Goal: Participate in discussion: Engage in conversation with other users on a specific topic

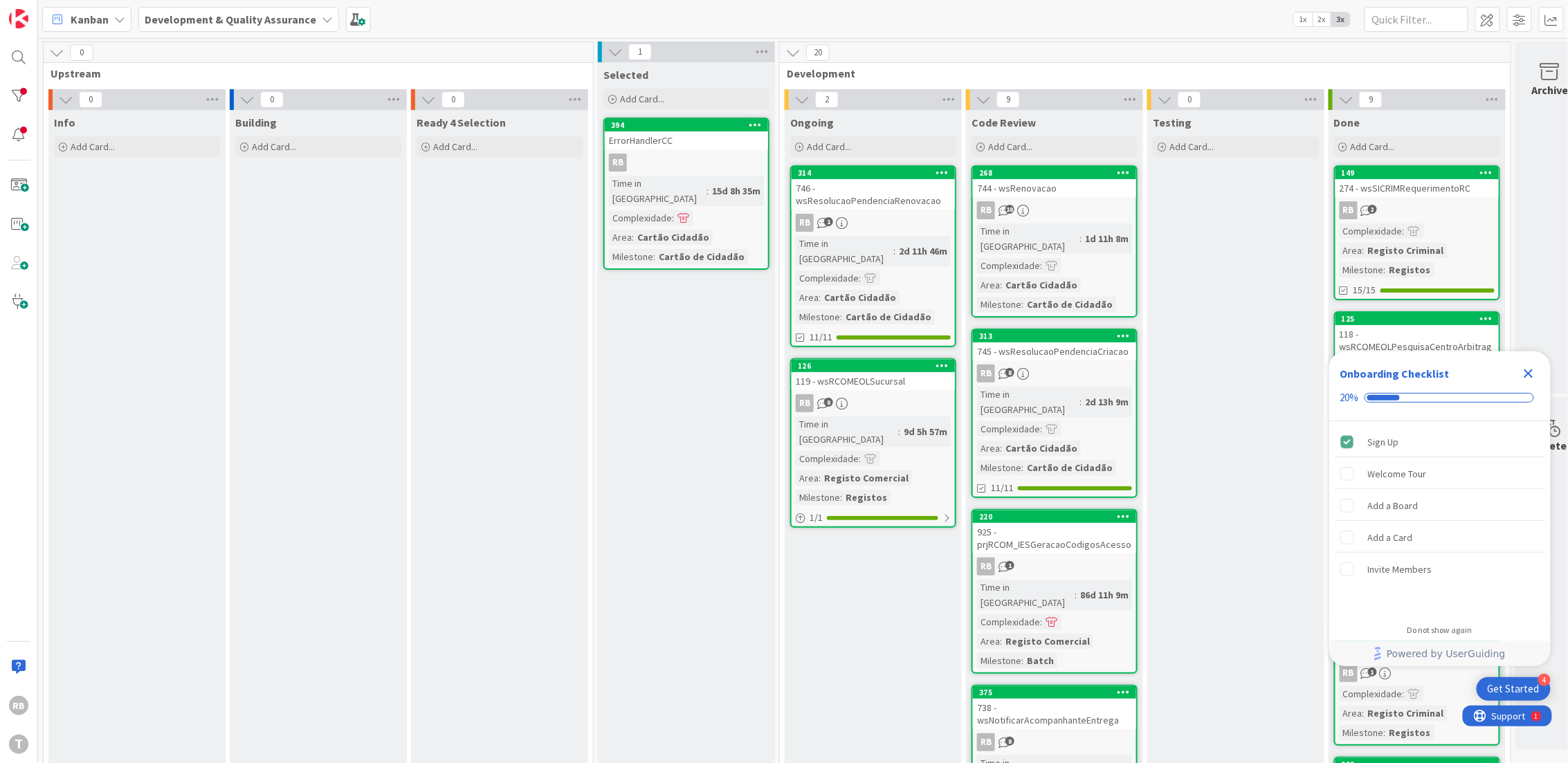
click at [887, 394] on div "RB 8" at bounding box center [873, 402] width 163 height 18
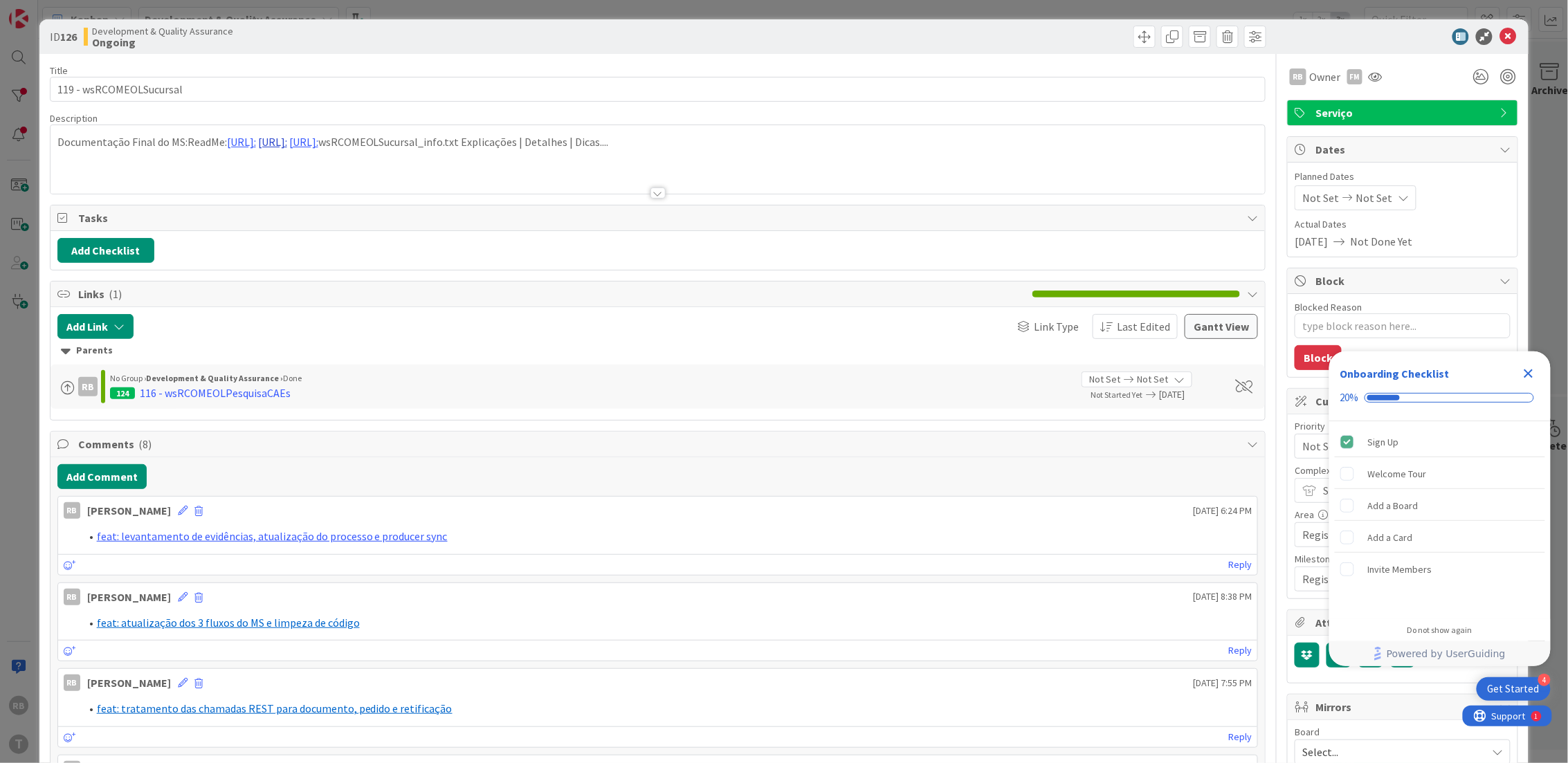
type textarea "x"
click at [103, 474] on button "Add Comment" at bounding box center [103, 476] width 89 height 25
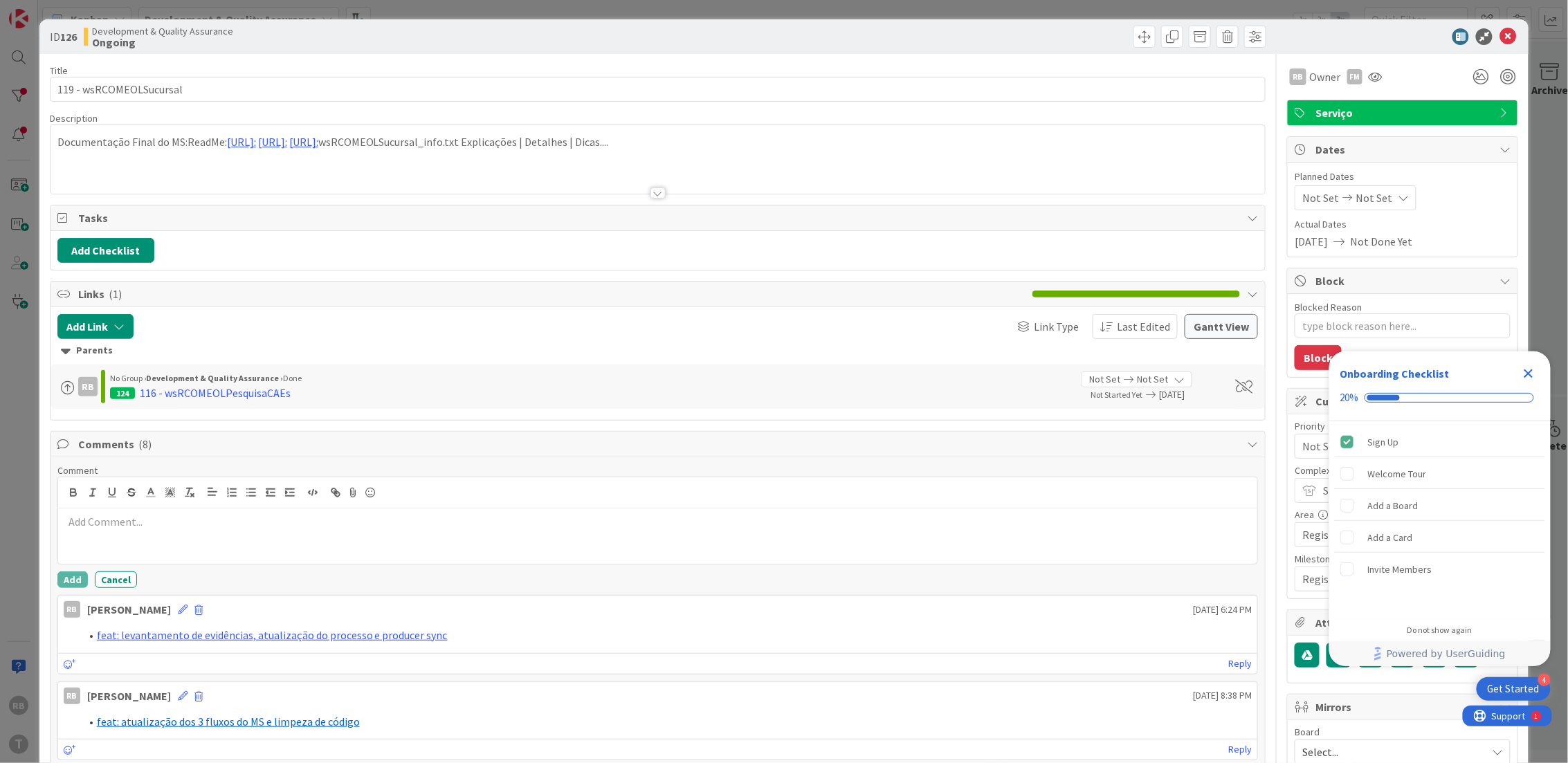
click at [129, 530] on p at bounding box center [657, 521] width 1189 height 16
click at [136, 530] on li at bounding box center [666, 538] width 1172 height 16
drag, startPoint x: 259, startPoint y: 530, endPoint x: 82, endPoint y: 515, distance: 177.6
click at [82, 515] on ol "feat: code review pelo sonar e testes do async feat: mocks para testes e evidên…" at bounding box center [657, 528] width 1189 height 31
click at [156, 492] on icon at bounding box center [150, 492] width 12 height 12
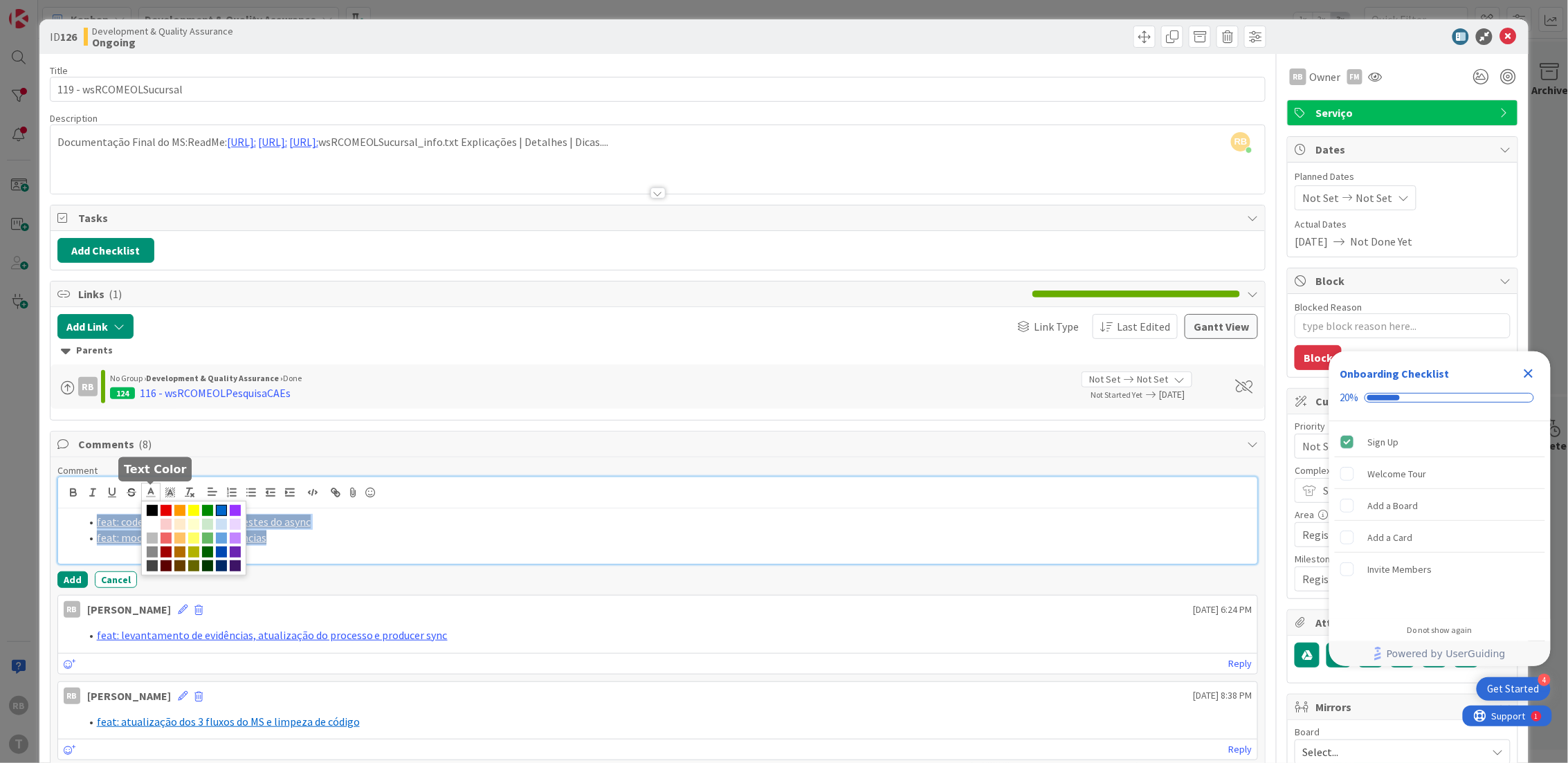
click at [221, 509] on span at bounding box center [222, 511] width 11 height 11
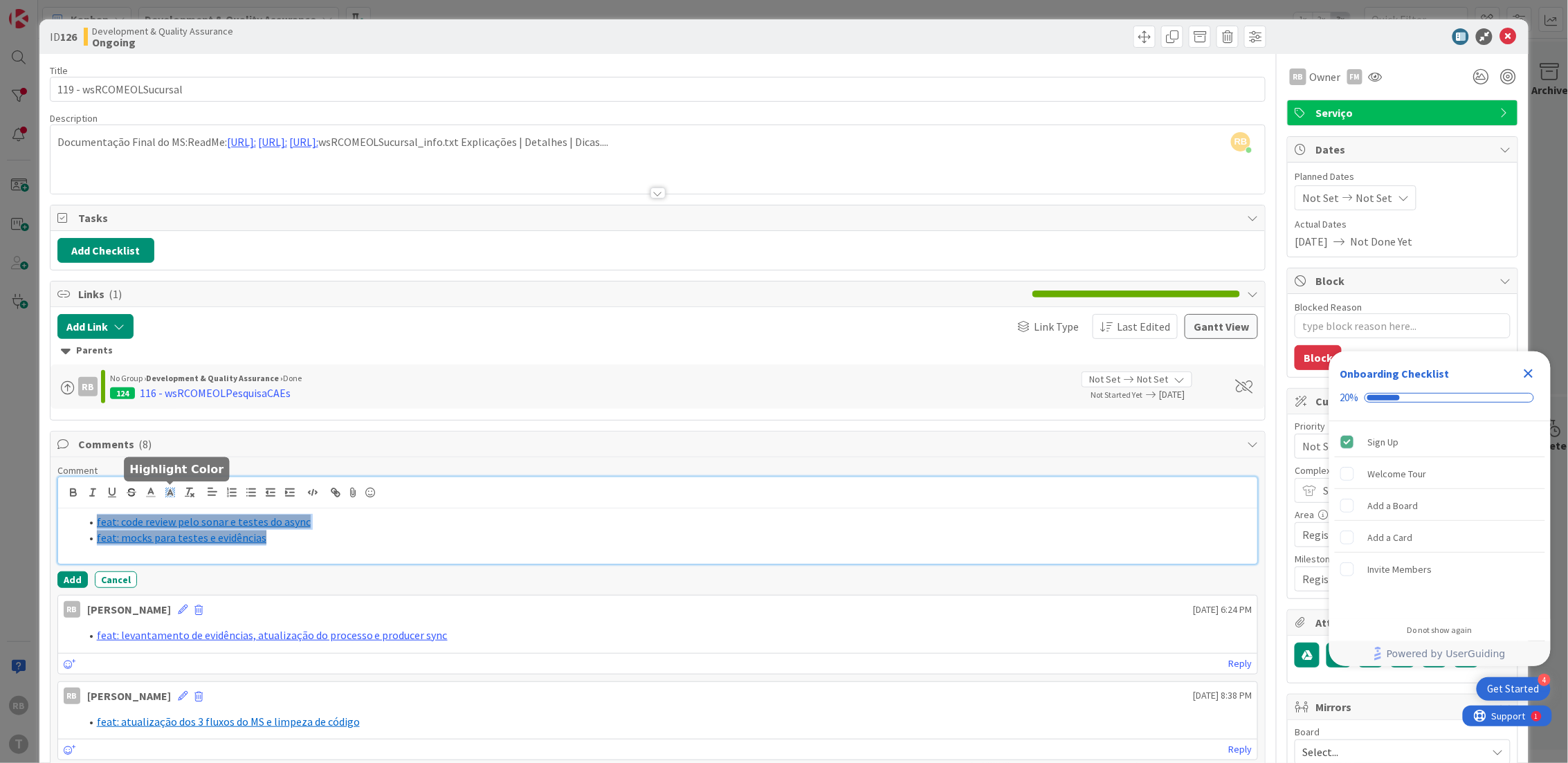
click at [173, 489] on icon at bounding box center [170, 492] width 12 height 12
click at [177, 525] on span at bounding box center [172, 525] width 11 height 11
click at [351, 524] on li "feat: code review pelo sonar e testes do async" at bounding box center [666, 521] width 1172 height 16
click at [66, 583] on button "Add" at bounding box center [73, 579] width 31 height 17
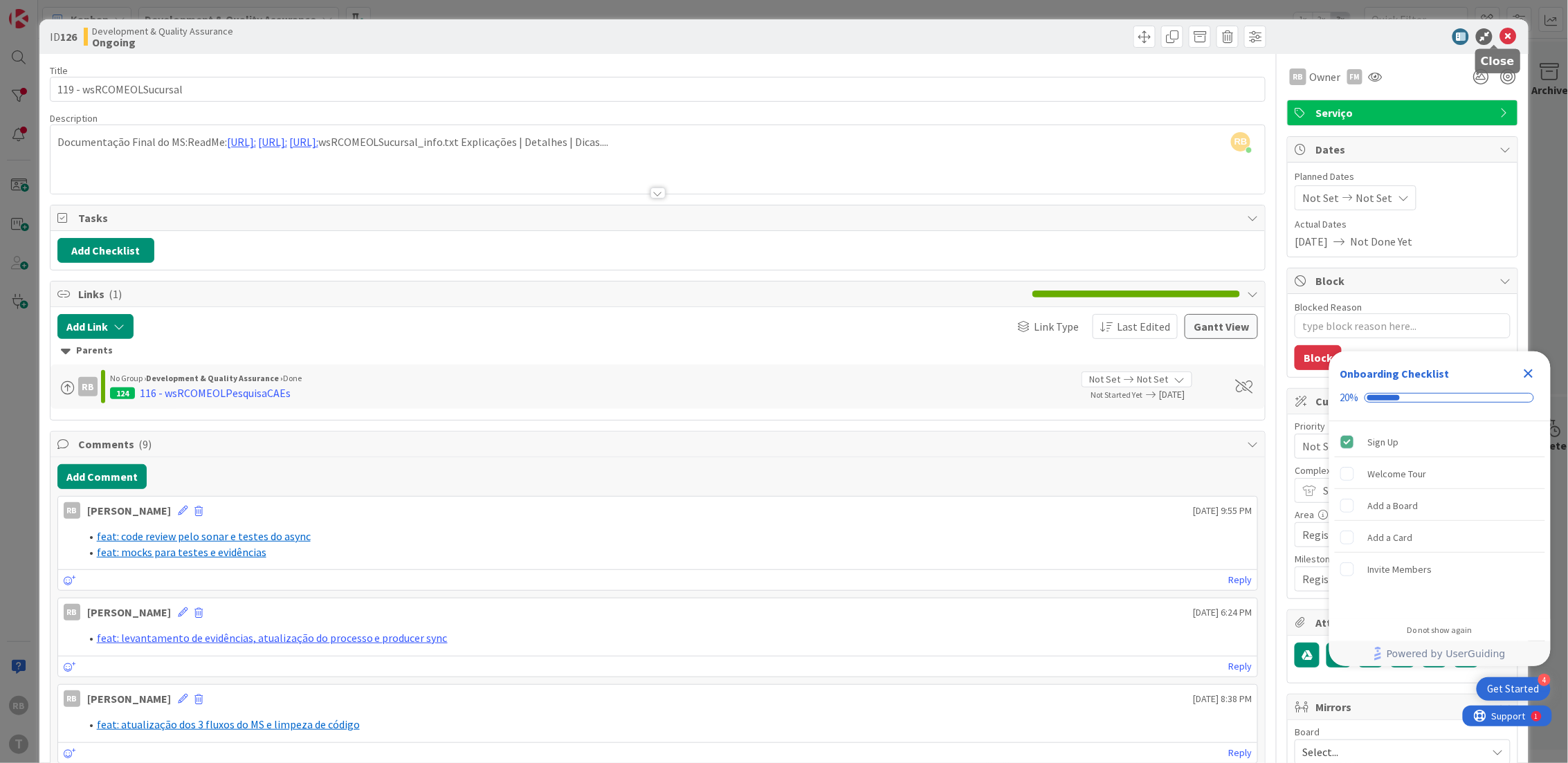
click at [1501, 36] on icon at bounding box center [1507, 36] width 17 height 17
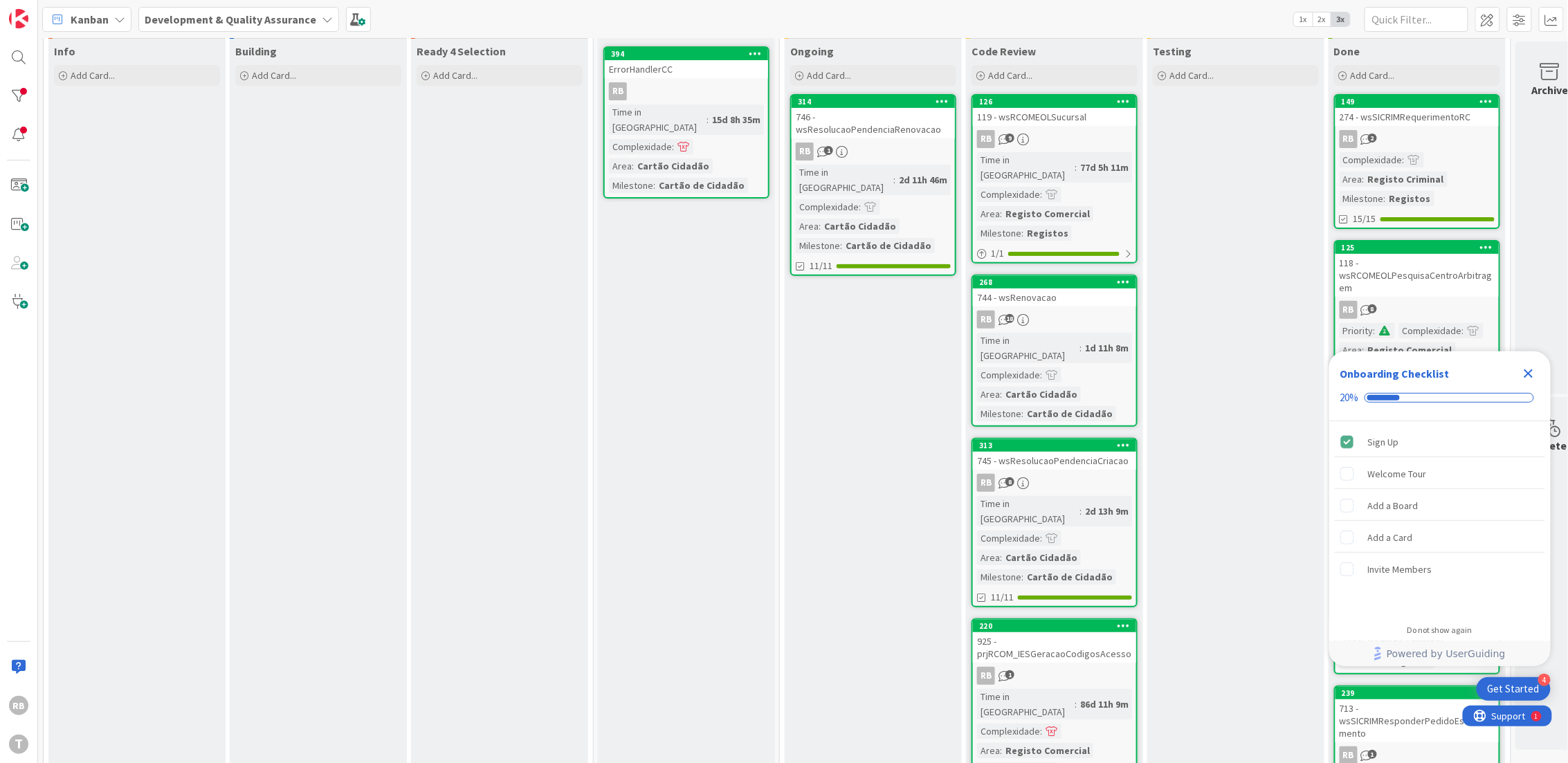
scroll to position [369, 0]
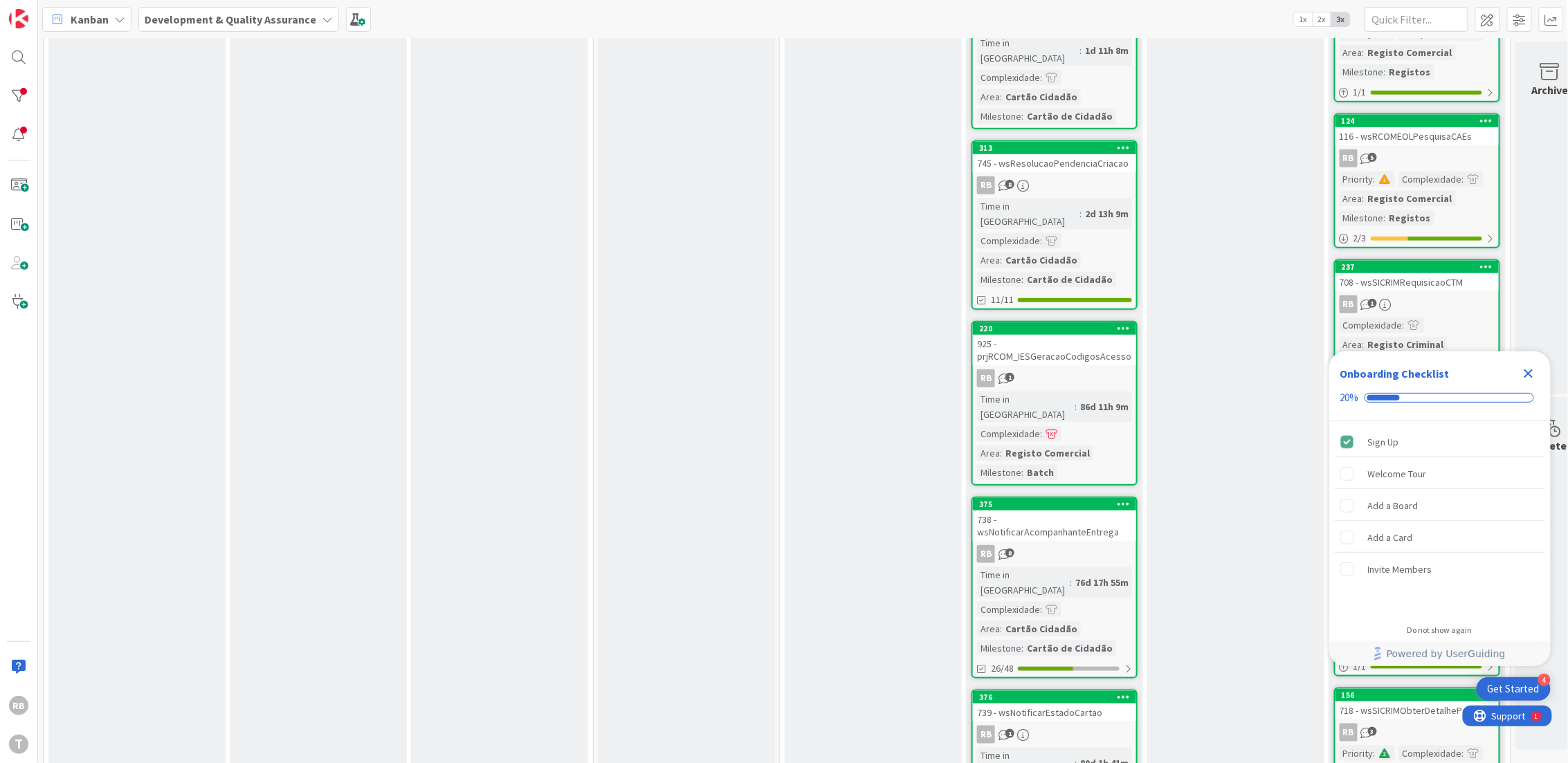
click at [1528, 372] on icon "Close Checklist" at bounding box center [1529, 374] width 17 height 17
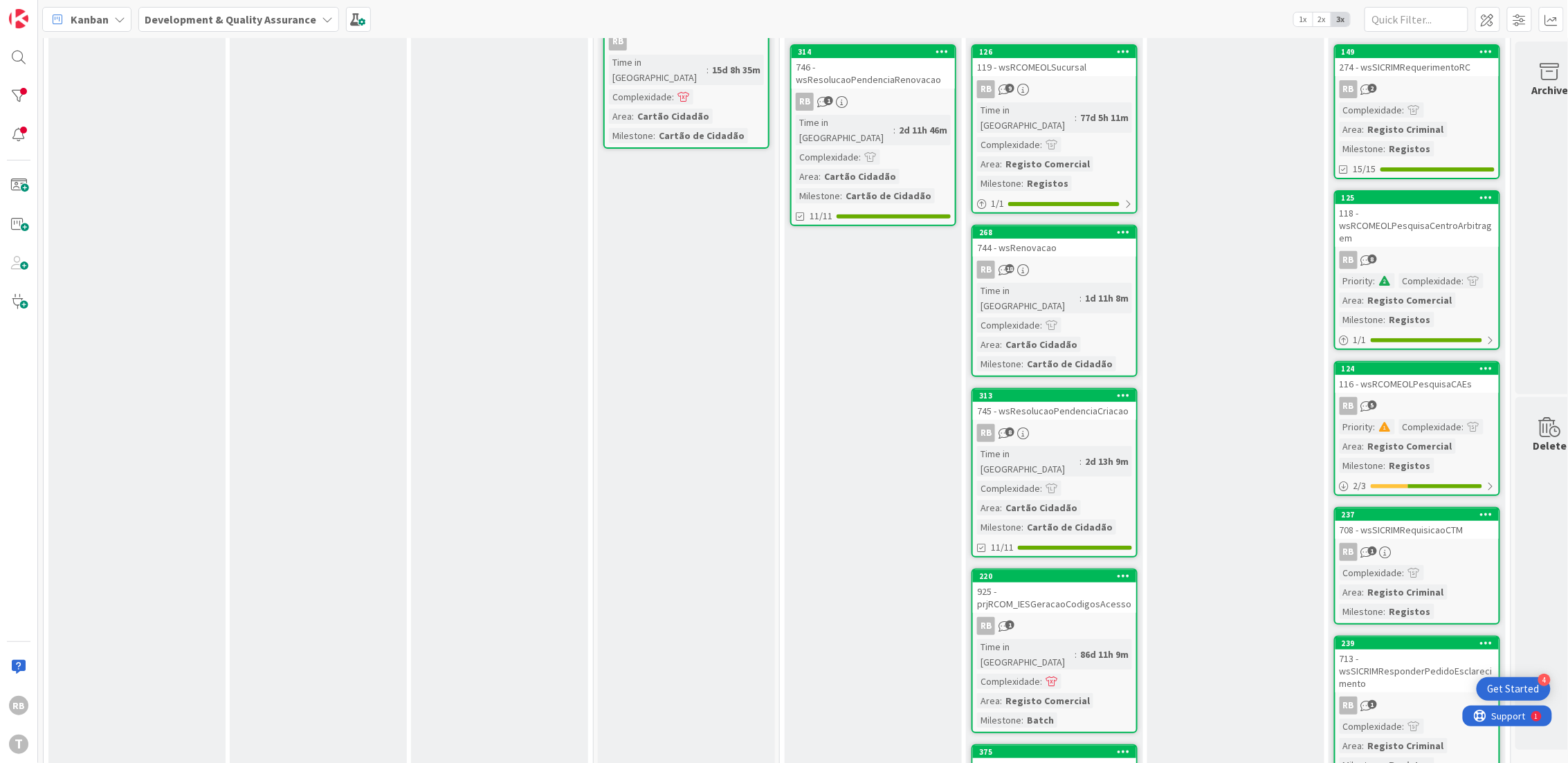
scroll to position [0, 0]
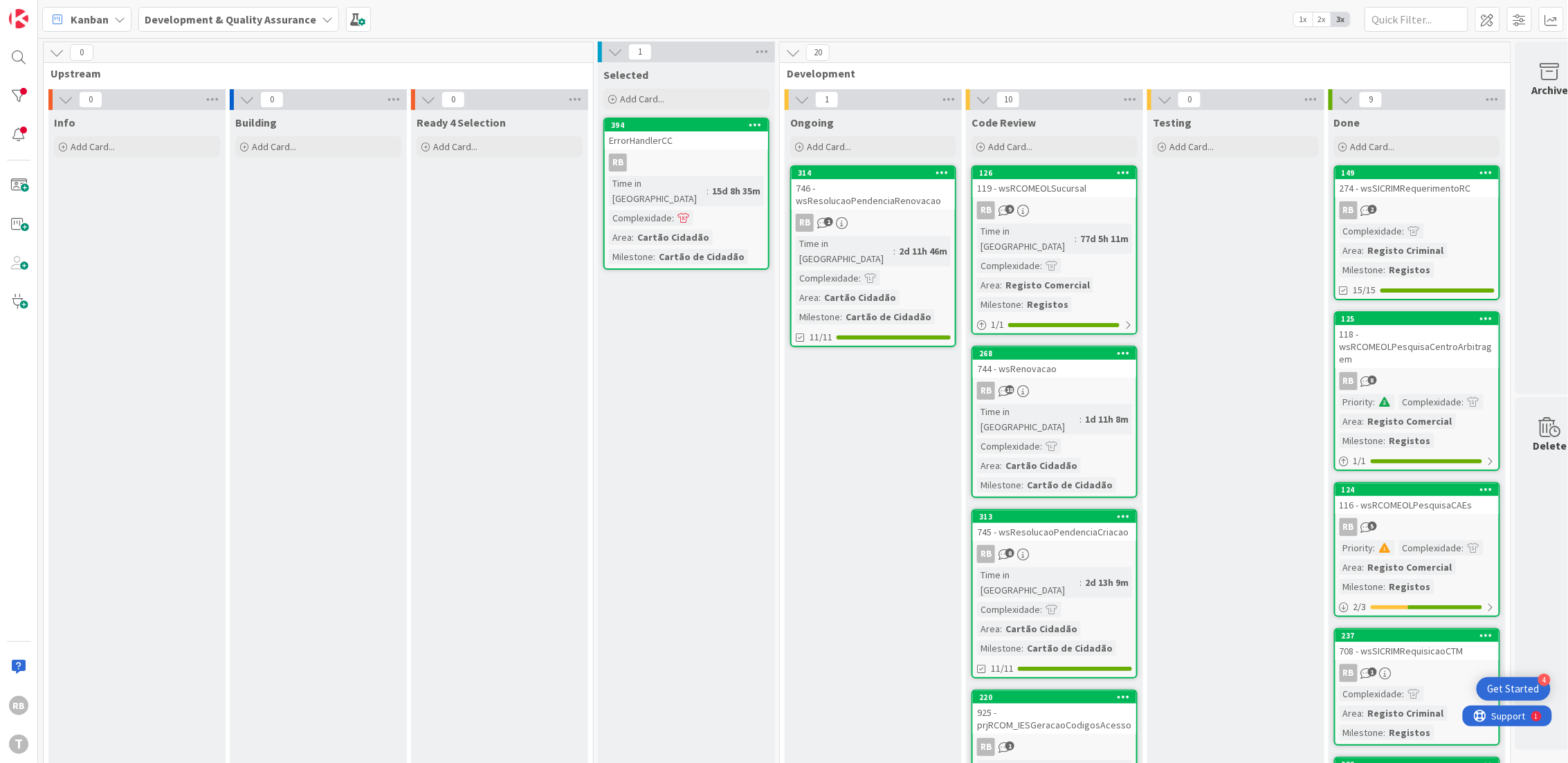
click at [1061, 184] on div "119 - wsRCOMEOLSucursal" at bounding box center [1054, 187] width 163 height 18
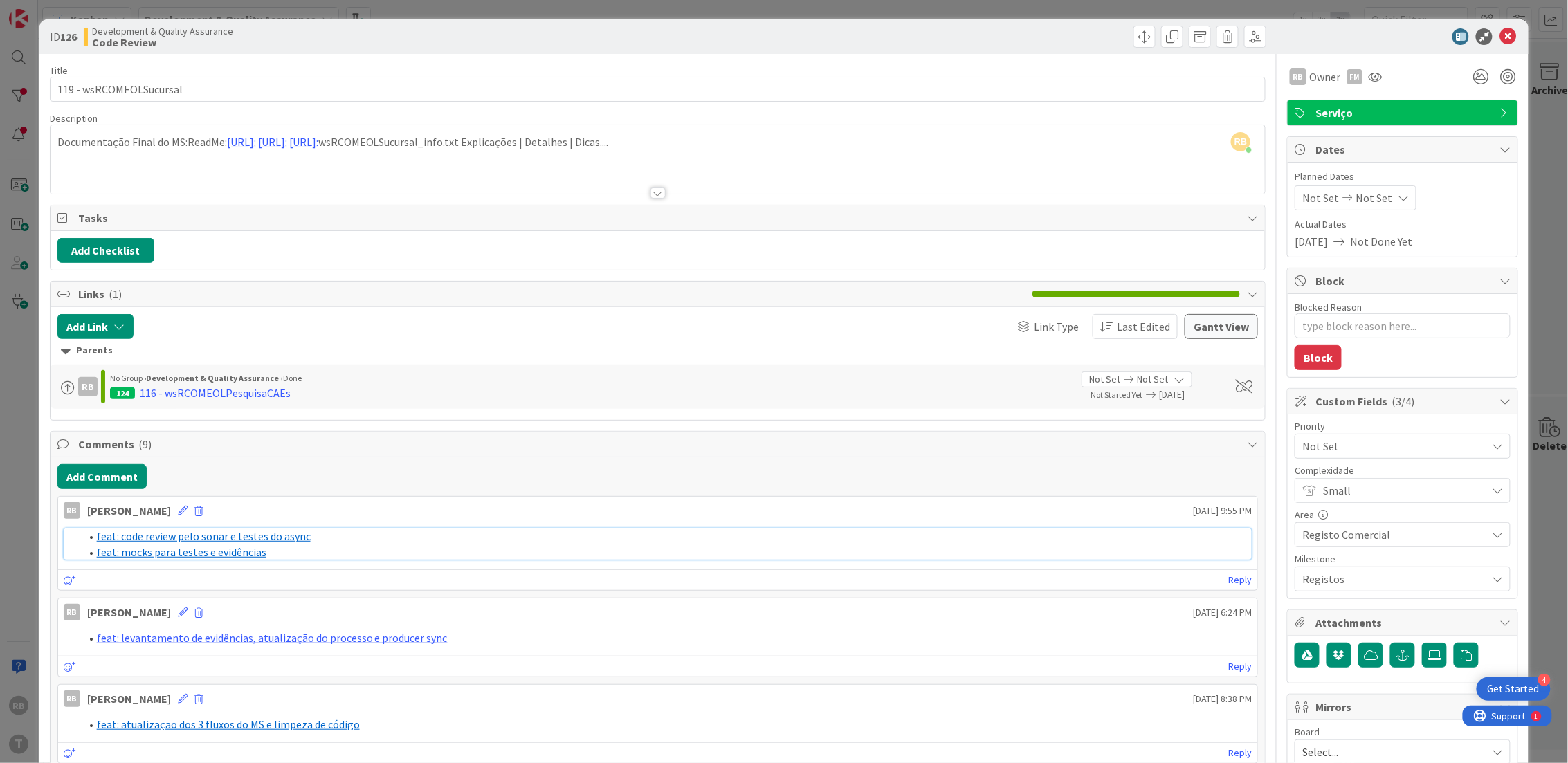
click at [174, 535] on link "feat: code review pelo sonar e testes do async" at bounding box center [203, 536] width 213 height 14
click at [1499, 39] on icon at bounding box center [1507, 36] width 17 height 17
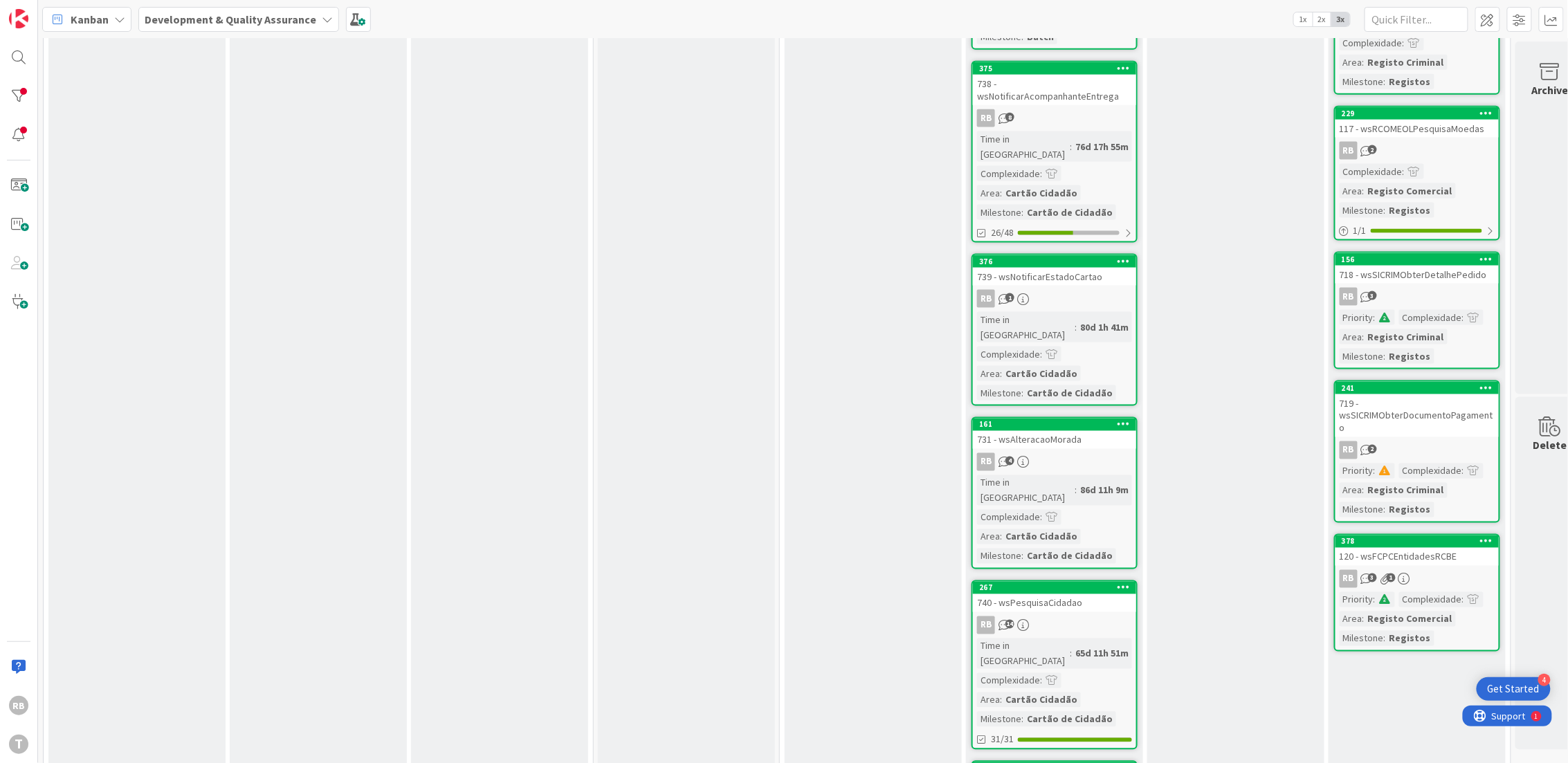
scroll to position [1027, 0]
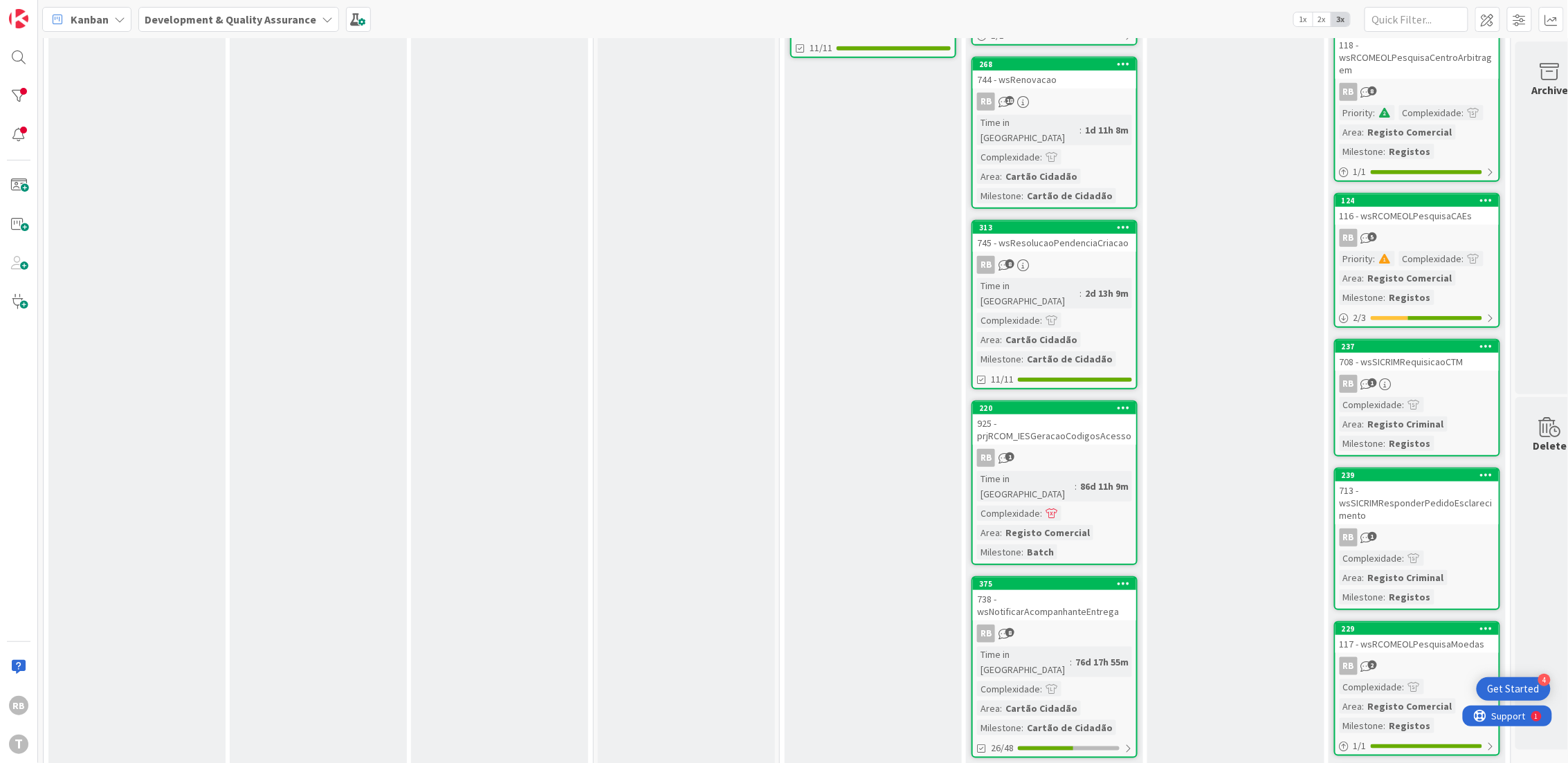
scroll to position [0, 0]
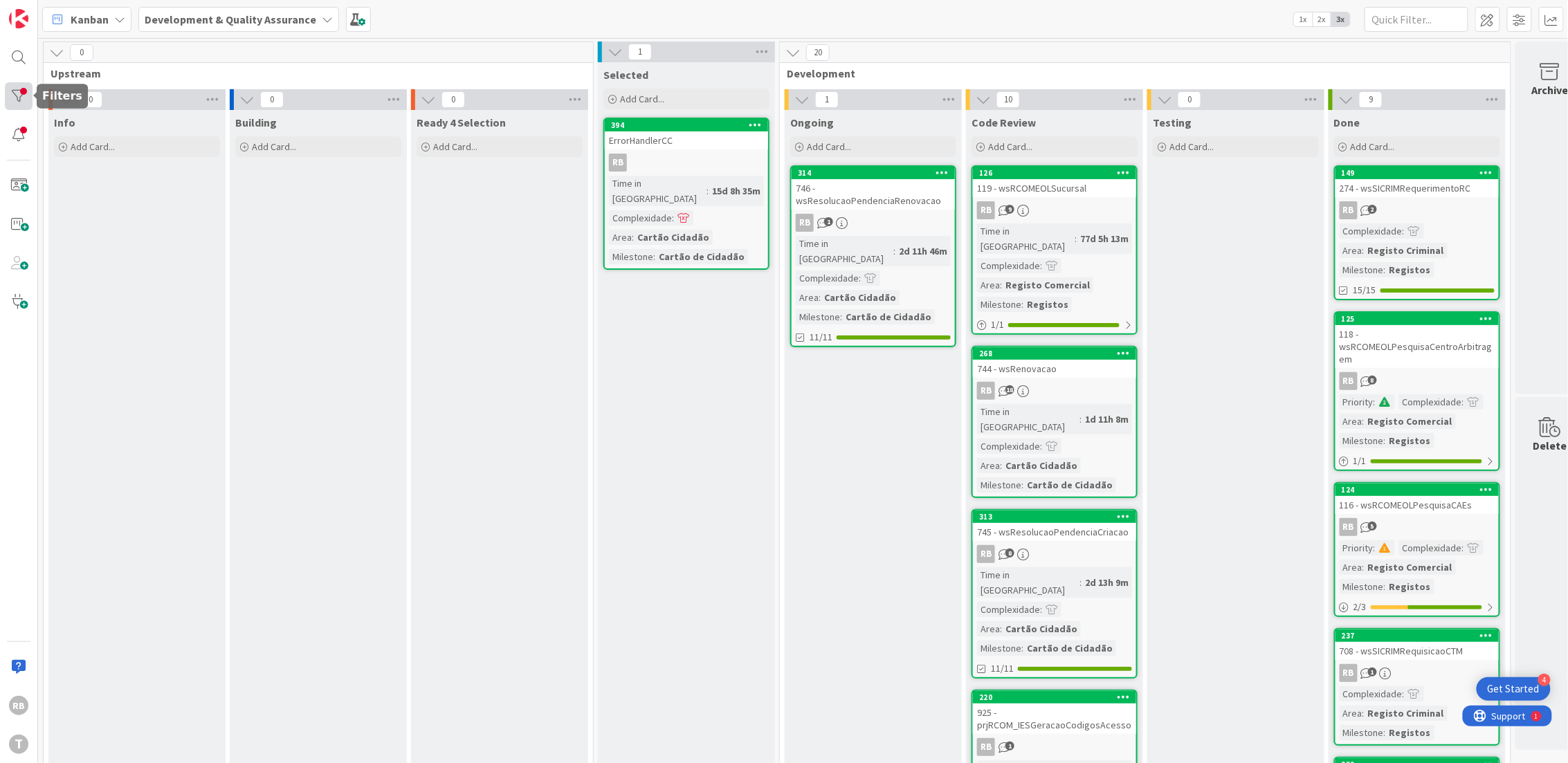
click at [12, 101] on div at bounding box center [19, 96] width 28 height 28
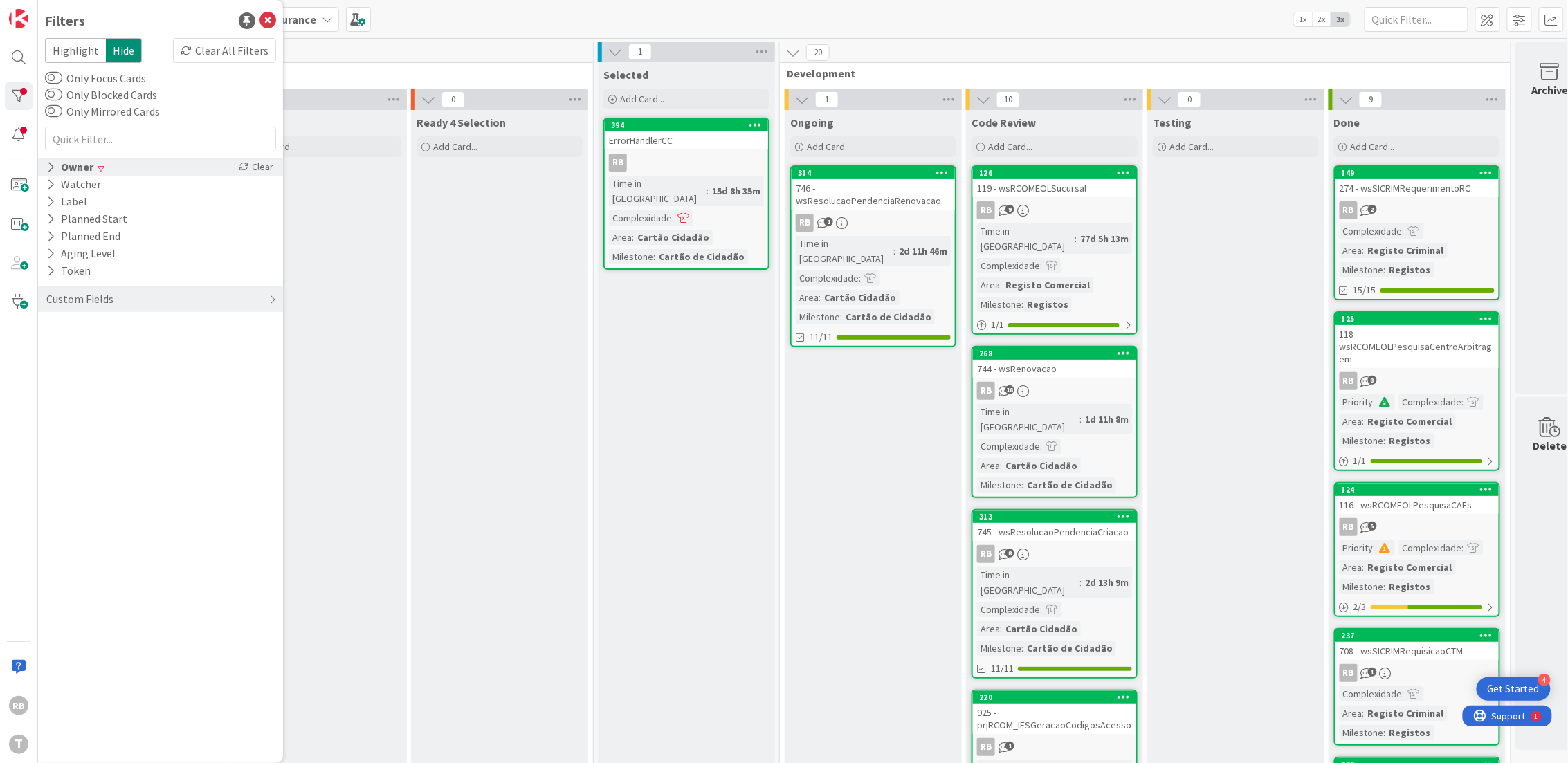
click at [52, 162] on icon at bounding box center [51, 167] width 9 height 12
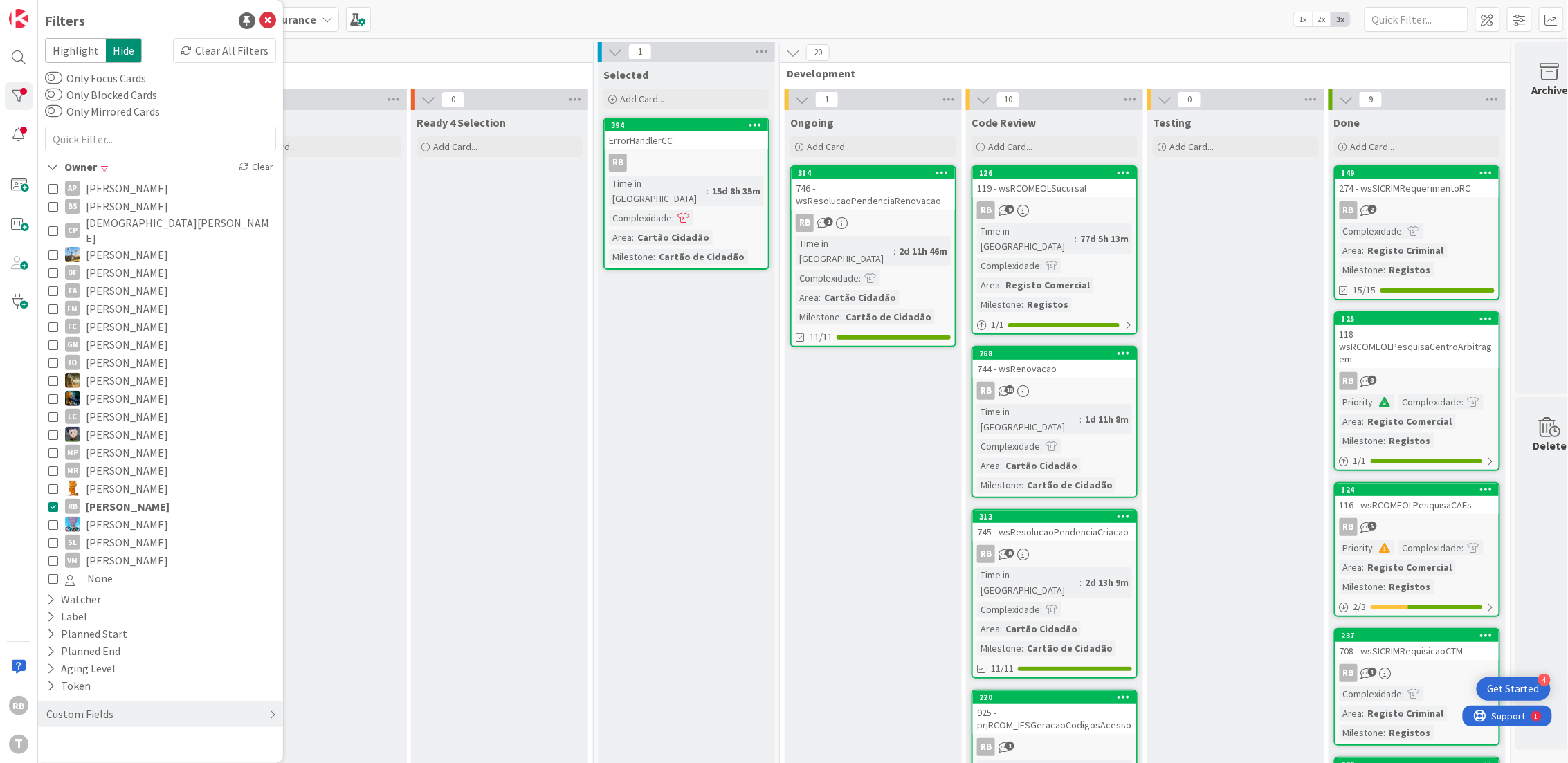
click at [51, 501] on icon at bounding box center [53, 506] width 9 height 9
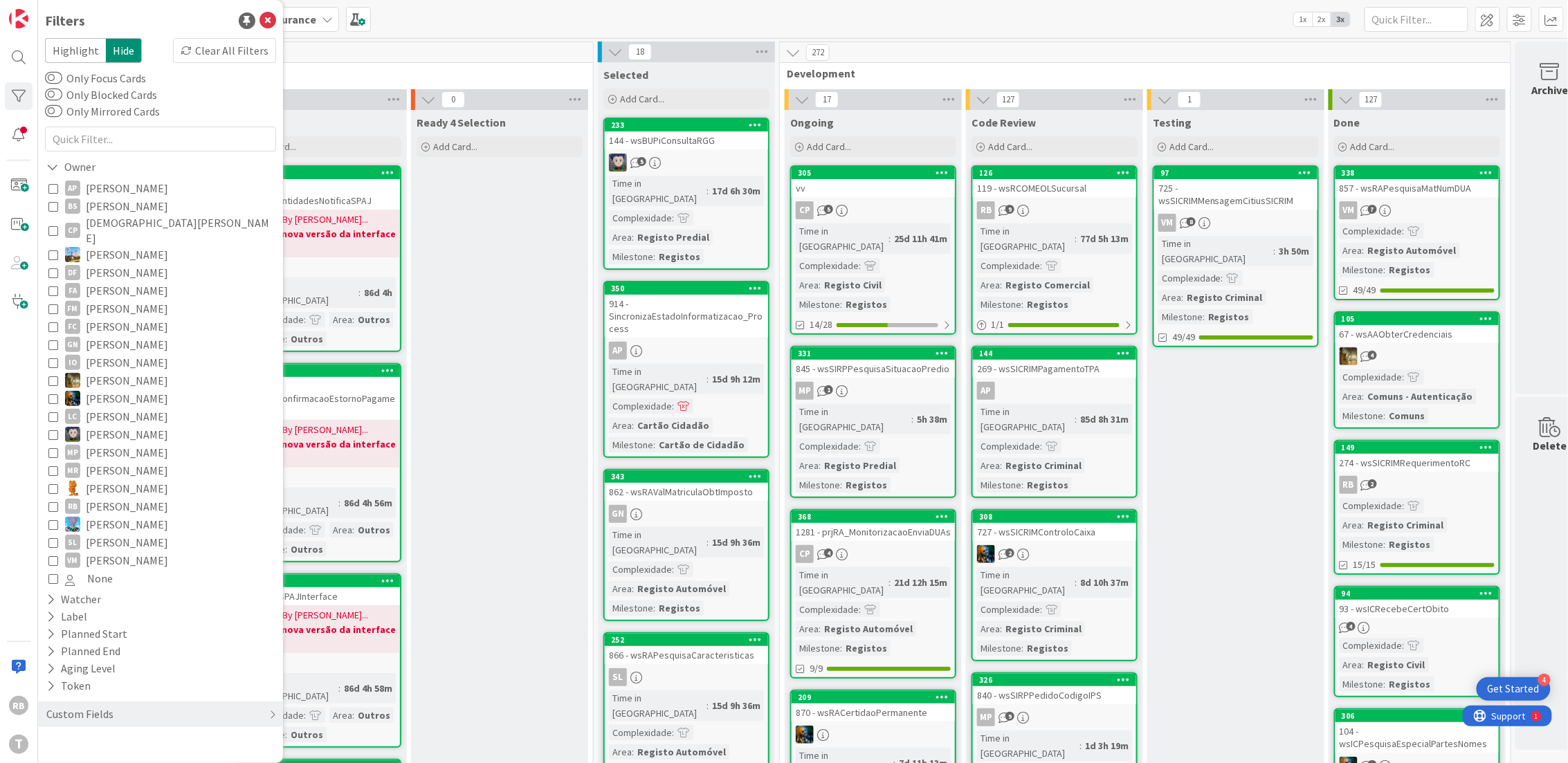
click at [903, 191] on div "vv" at bounding box center [873, 187] width 163 height 18
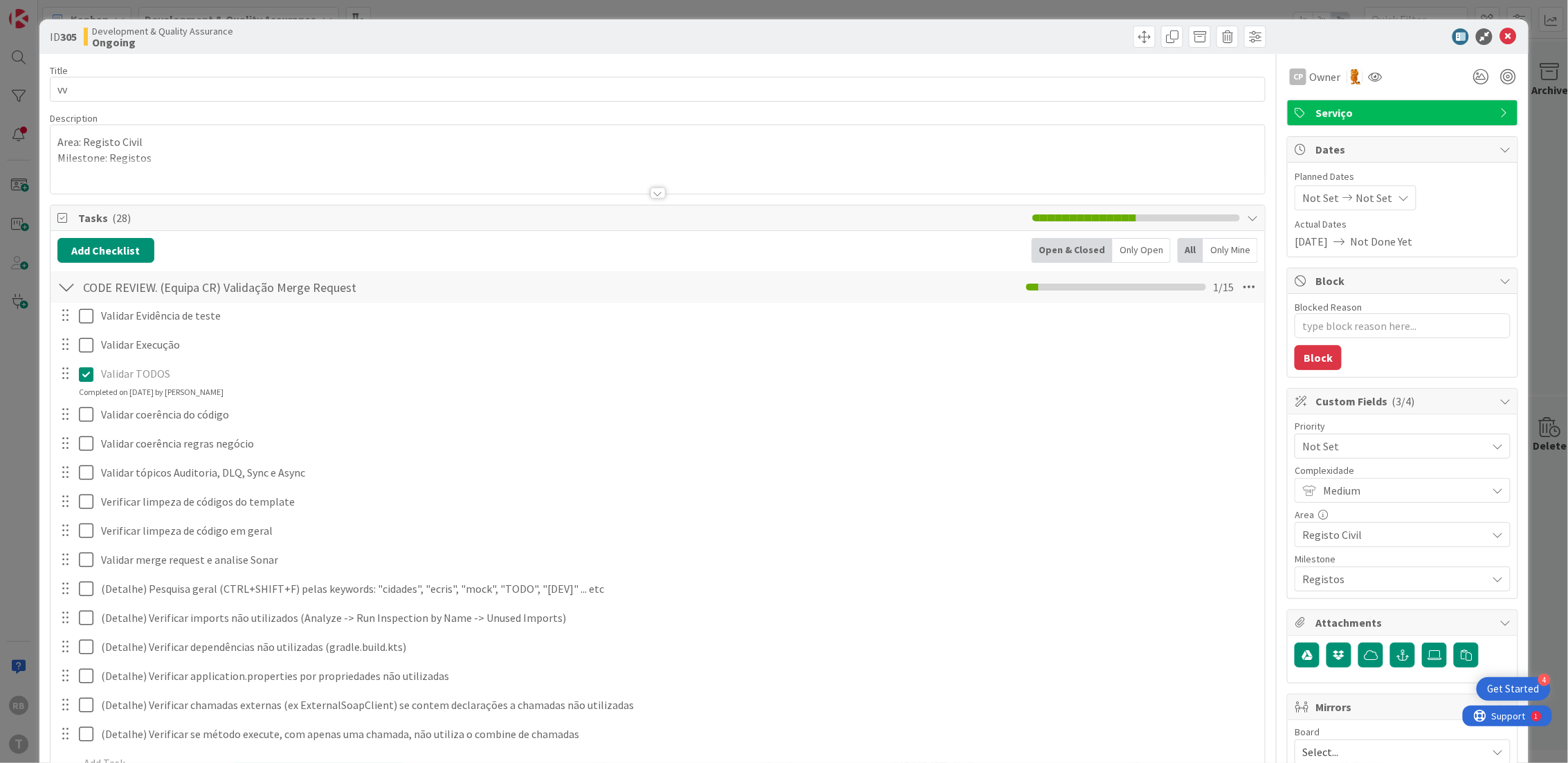
type textarea "x"
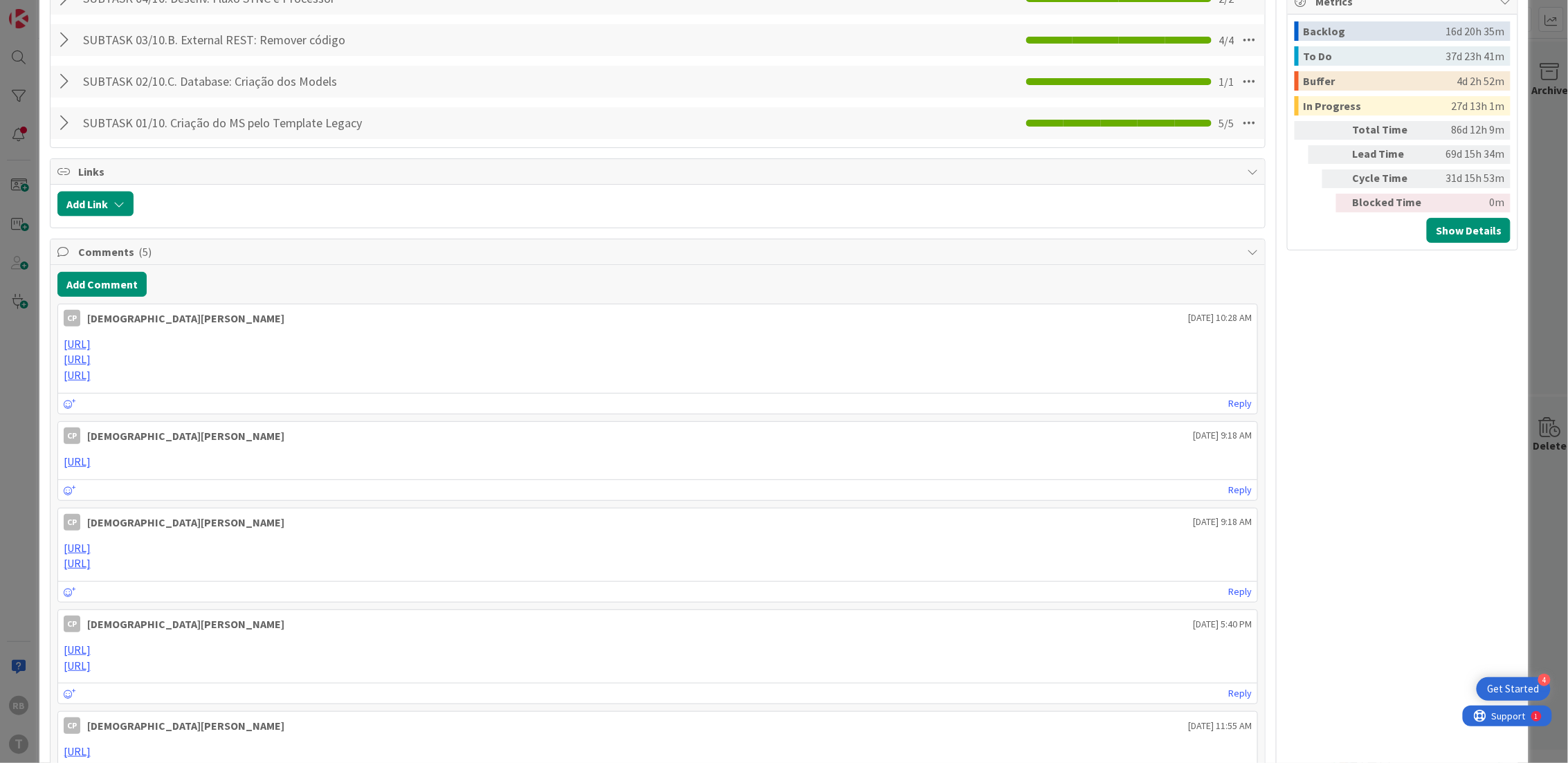
scroll to position [921, 0]
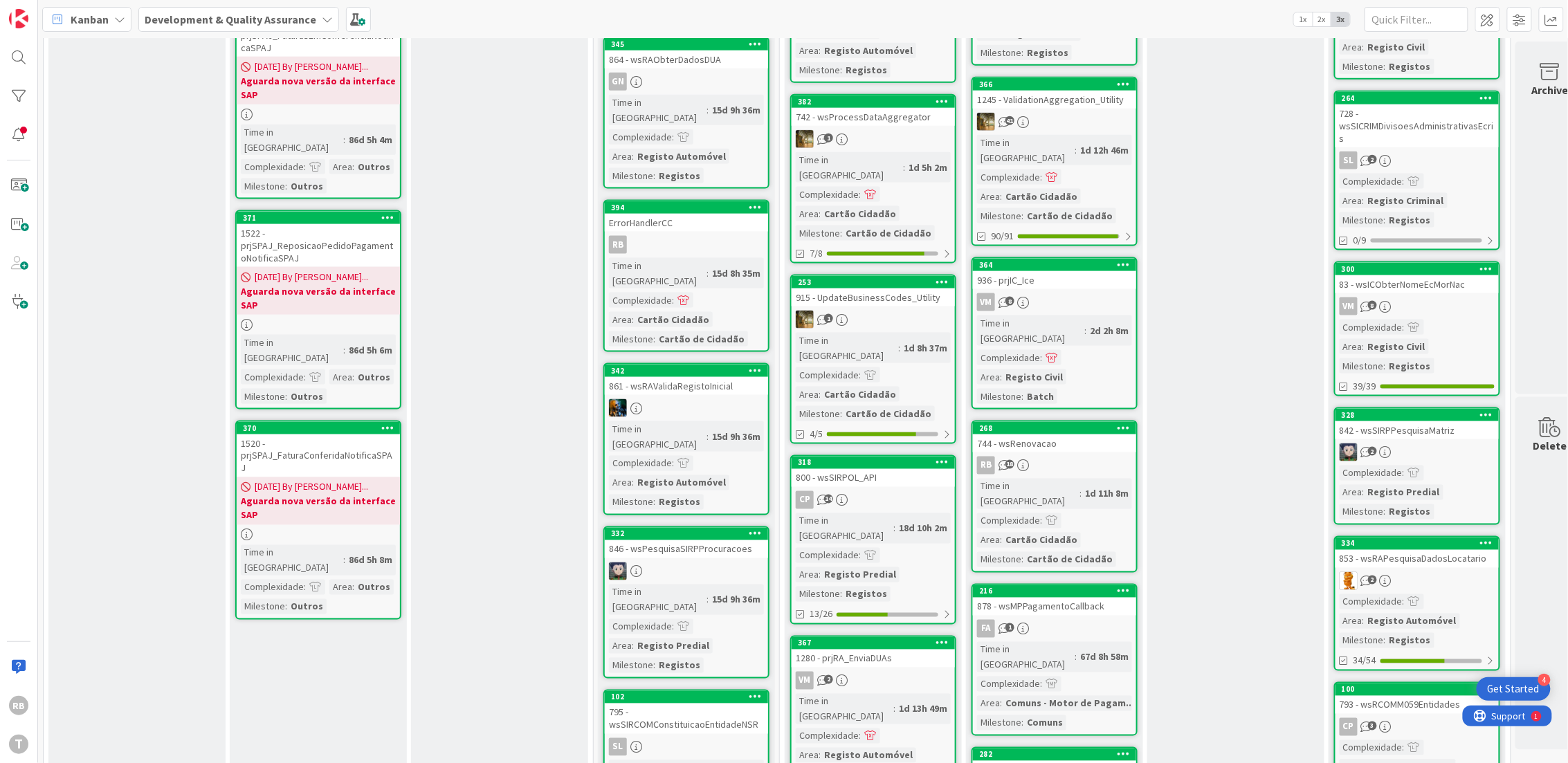
scroll to position [1035, 0]
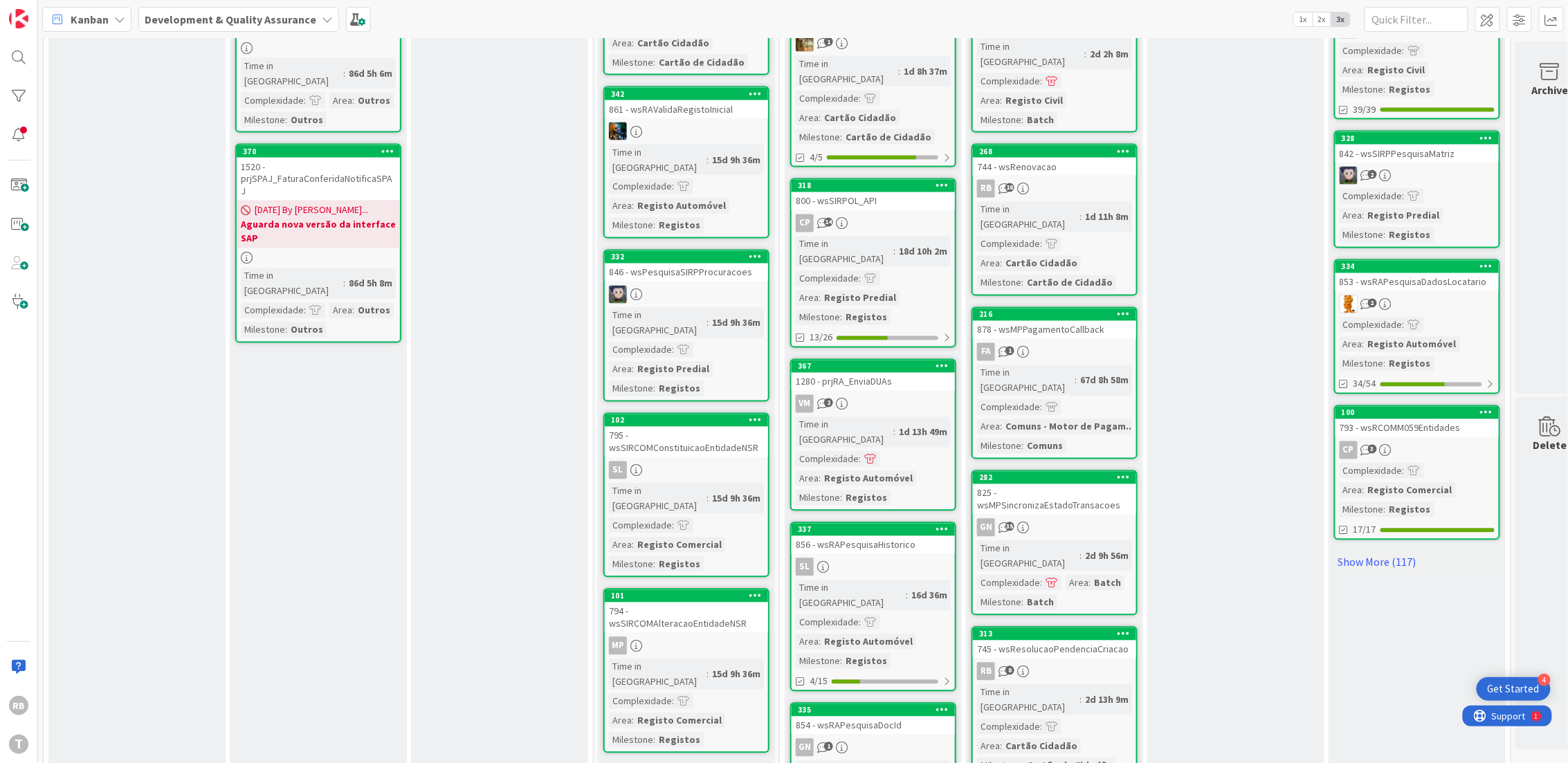
click at [629, 762] on link "Show More (8)" at bounding box center [686, 775] width 166 height 22
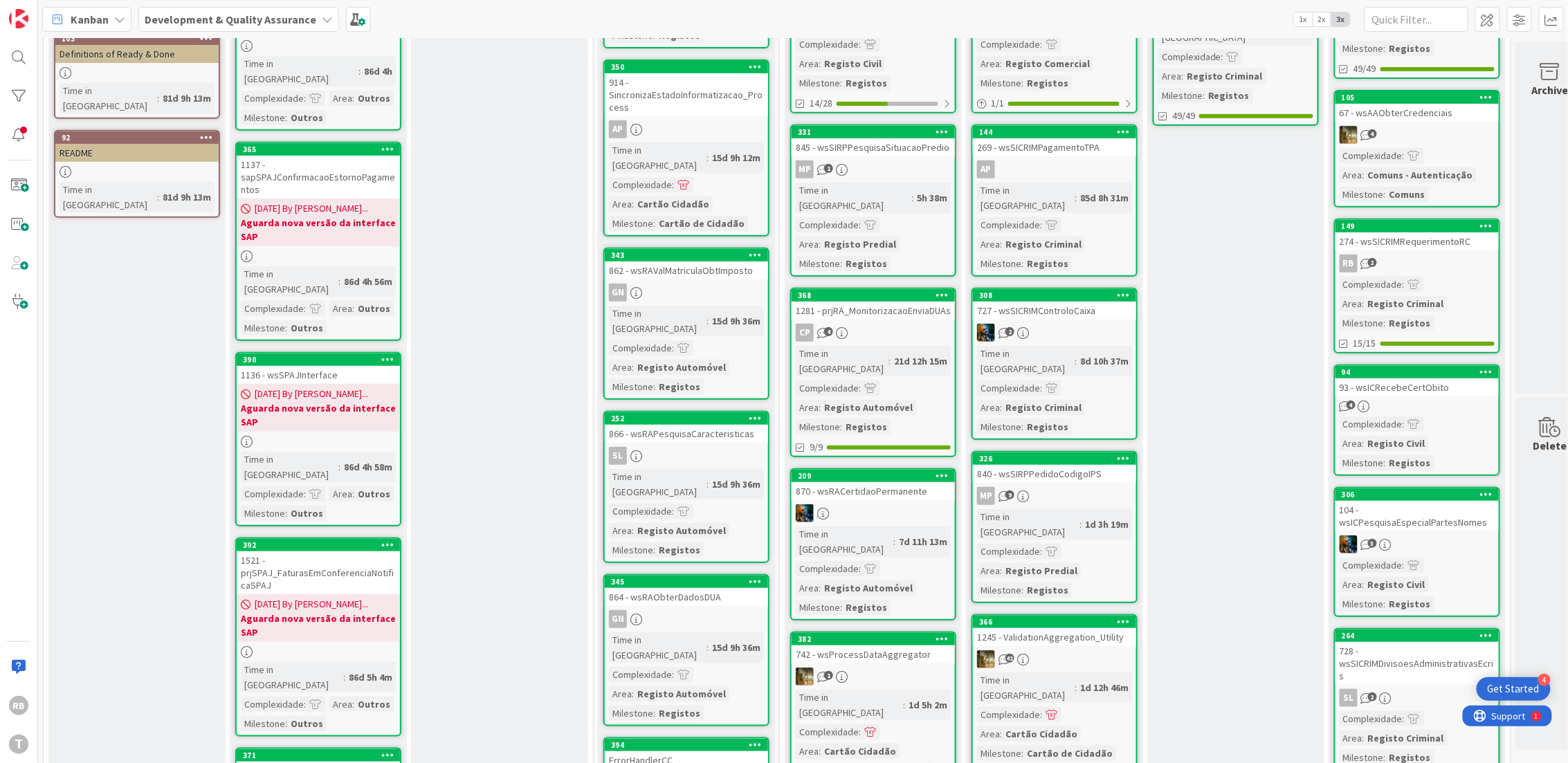
scroll to position [0, 0]
